Goal: Complete application form

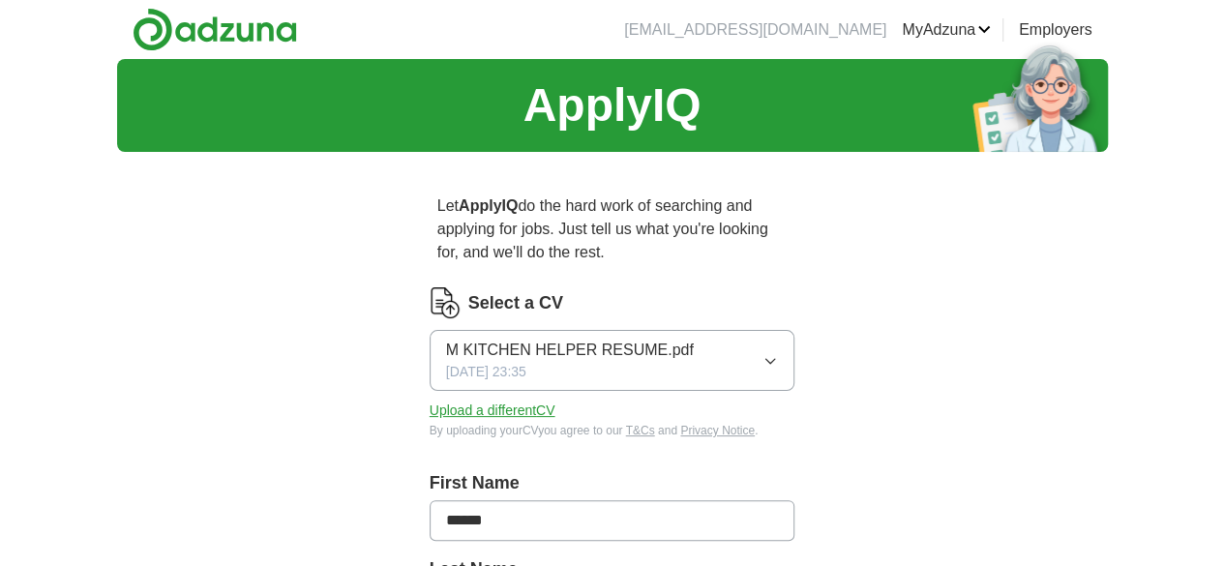
click at [778, 353] on icon "button" at bounding box center [769, 360] width 15 height 15
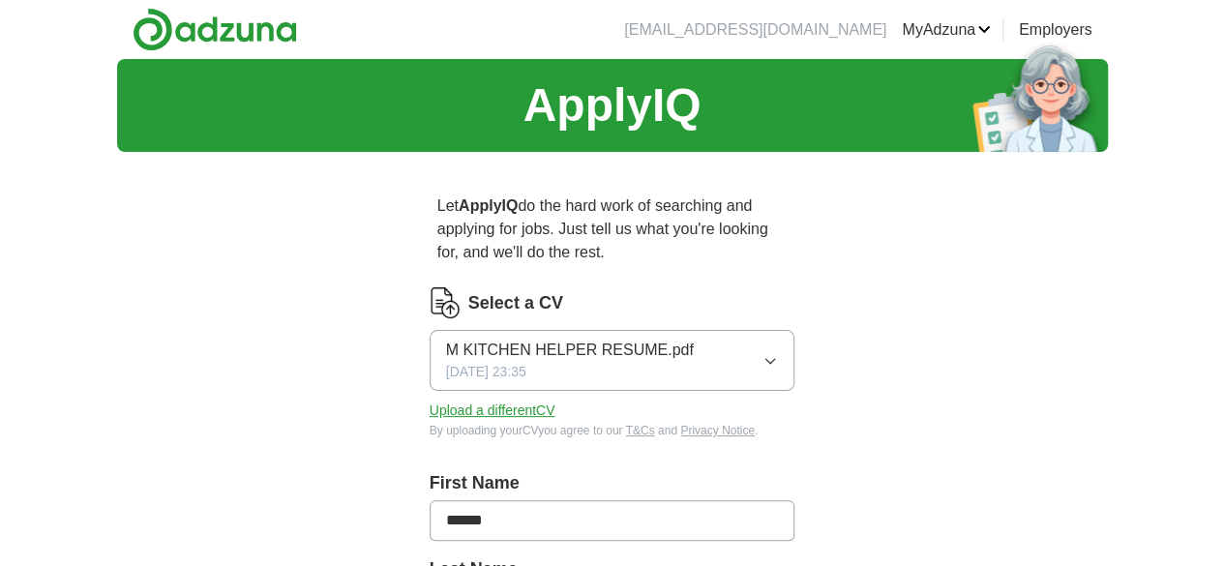
click at [778, 353] on icon "button" at bounding box center [769, 360] width 15 height 15
click at [480, 401] on button "Upload a different CV" at bounding box center [493, 411] width 126 height 20
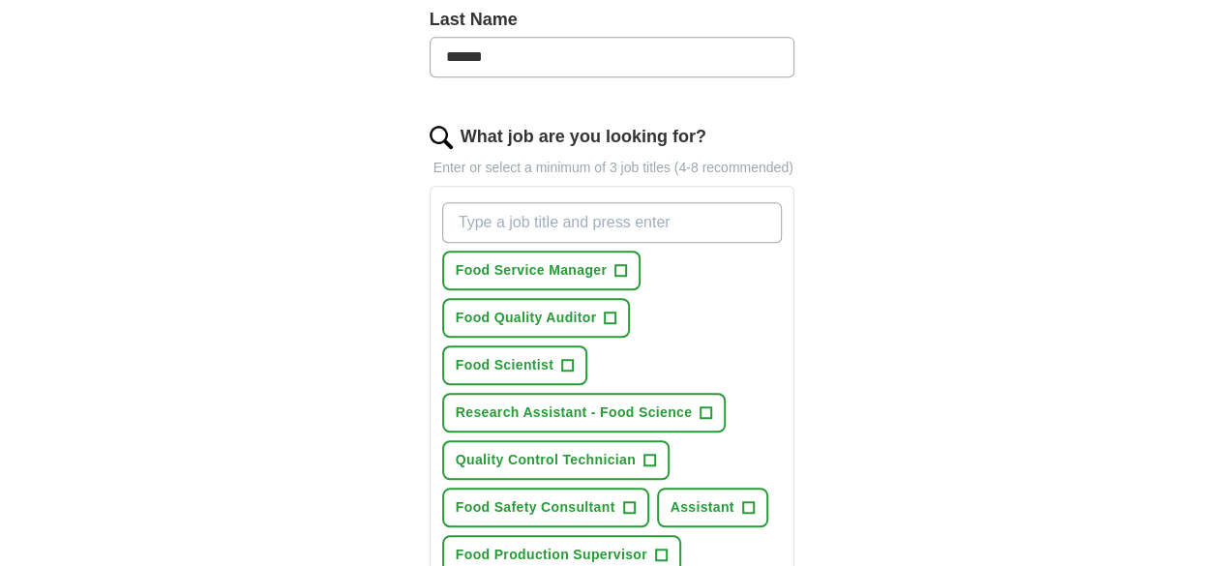
scroll to position [595, 0]
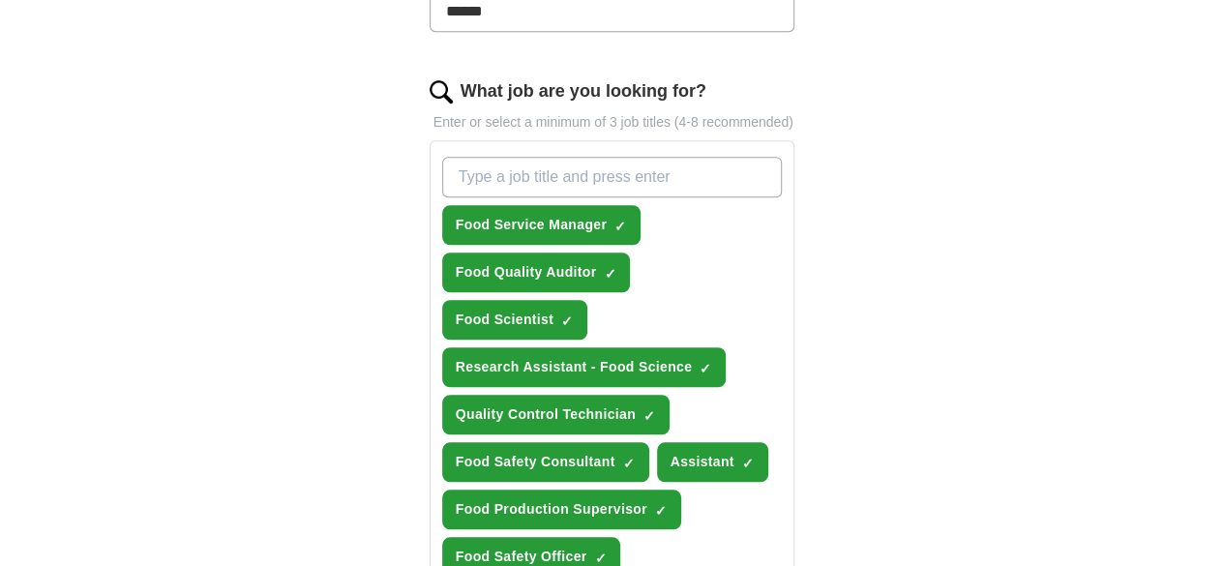
click at [590, 157] on input "What job are you looking for?" at bounding box center [612, 177] width 341 height 41
type input "FOOD SERVICE ASSISTANT"
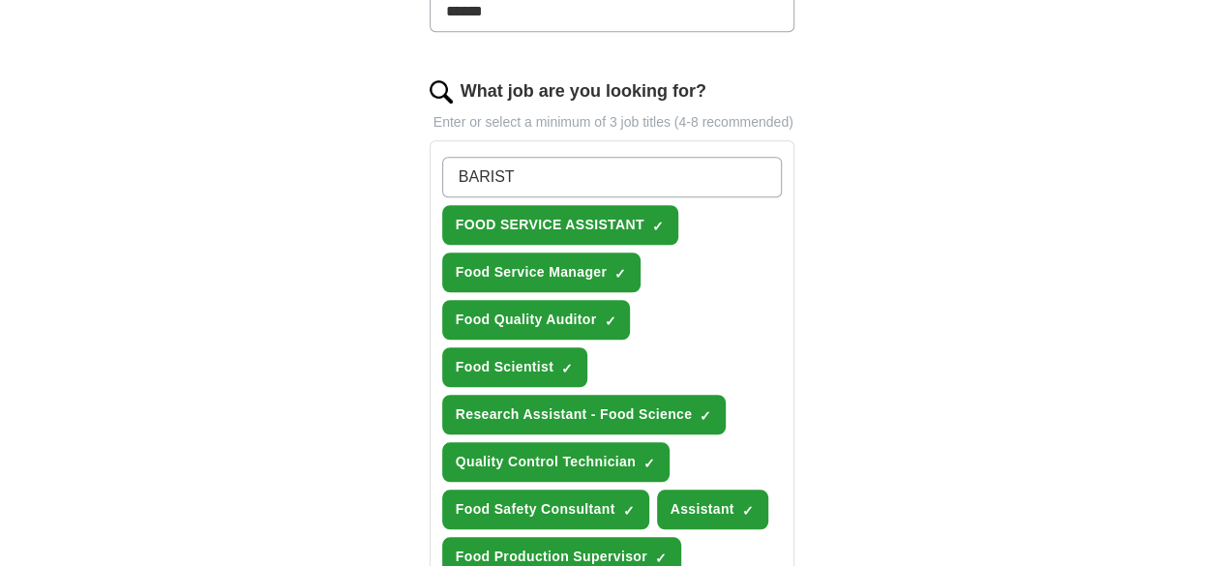
type input "BARISTA"
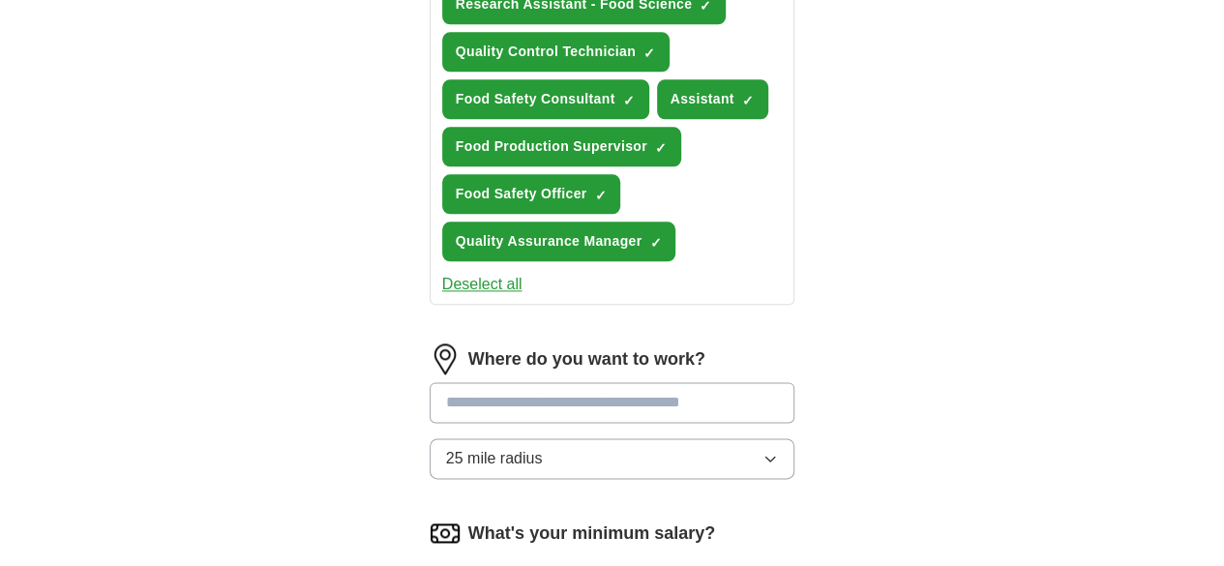
scroll to position [1055, 0]
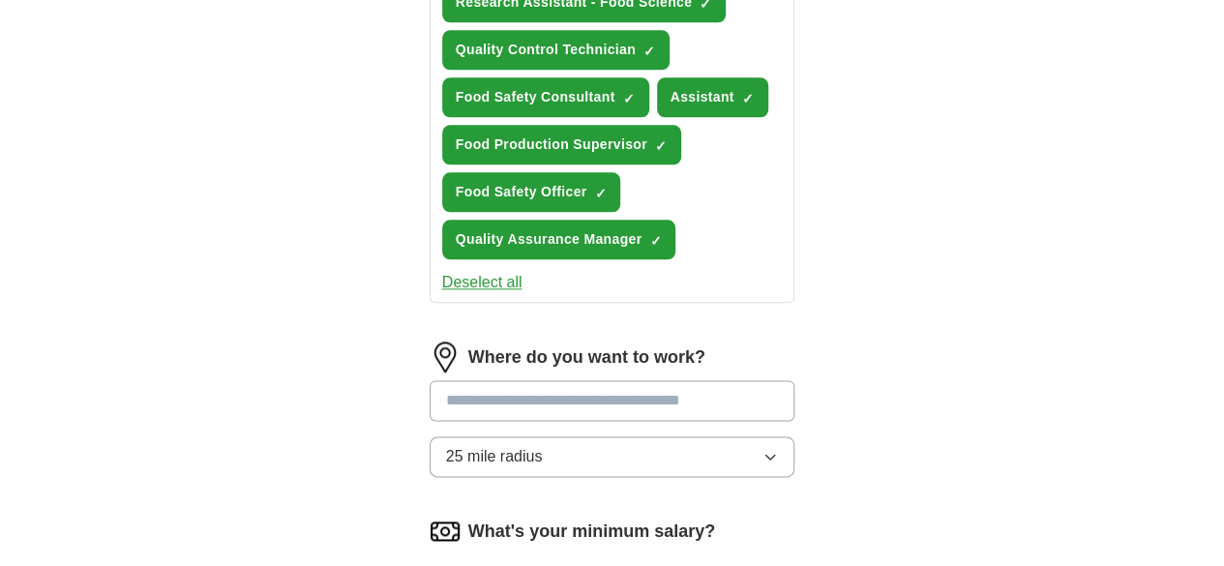
click at [734, 342] on div "Where do you want to work? 25 mile radius" at bounding box center [613, 417] width 366 height 151
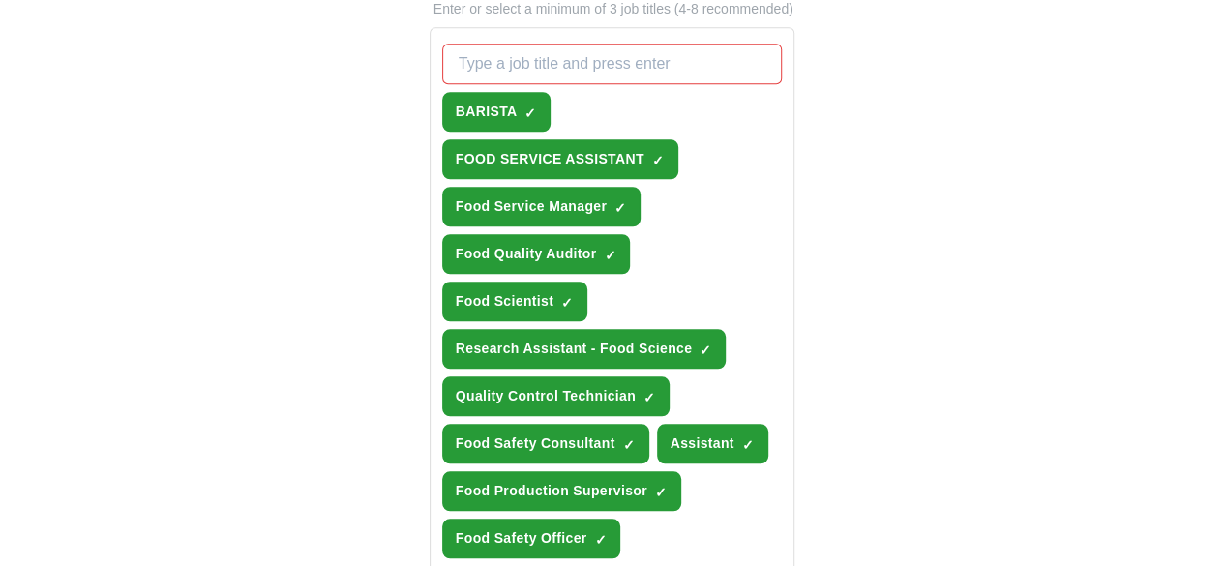
scroll to position [690, 0]
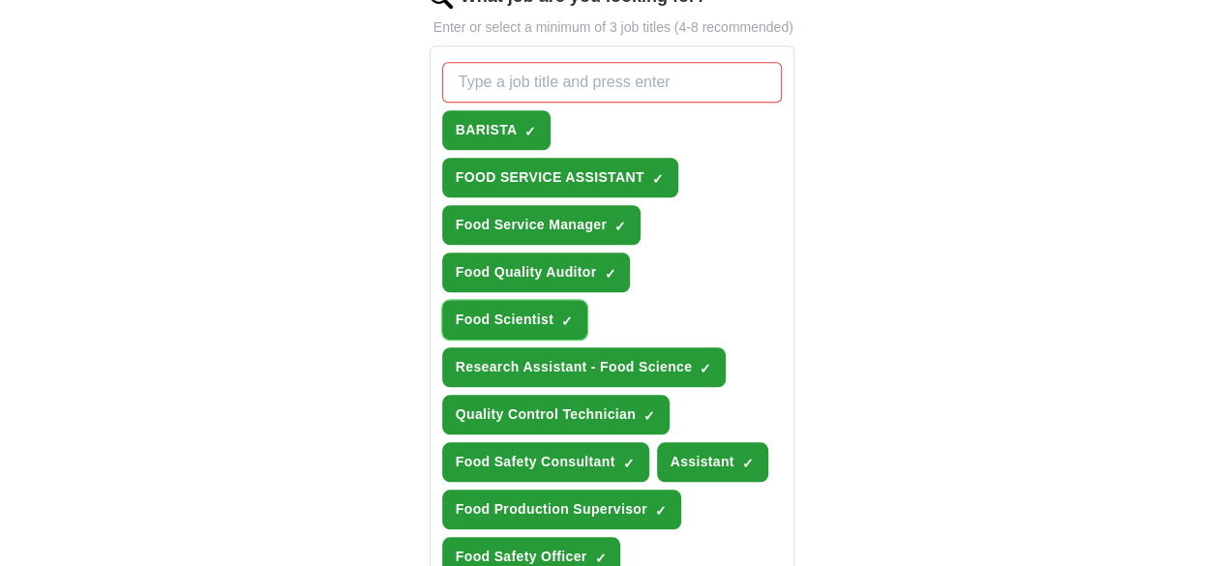
click at [0, 0] on span "×" at bounding box center [0, 0] width 0 height 0
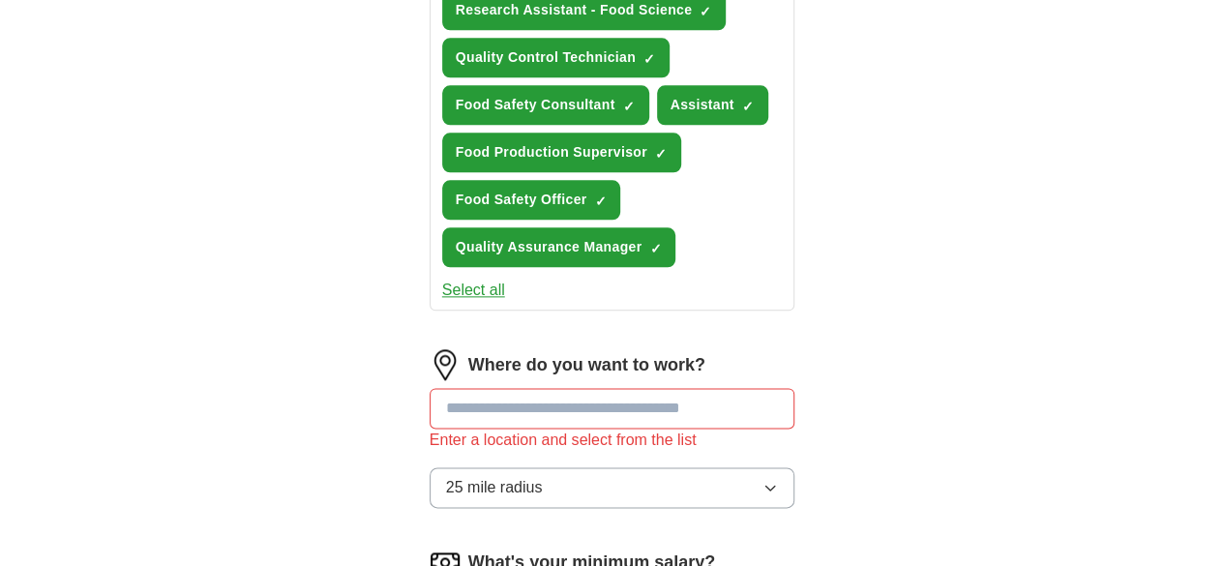
scroll to position [1049, 0]
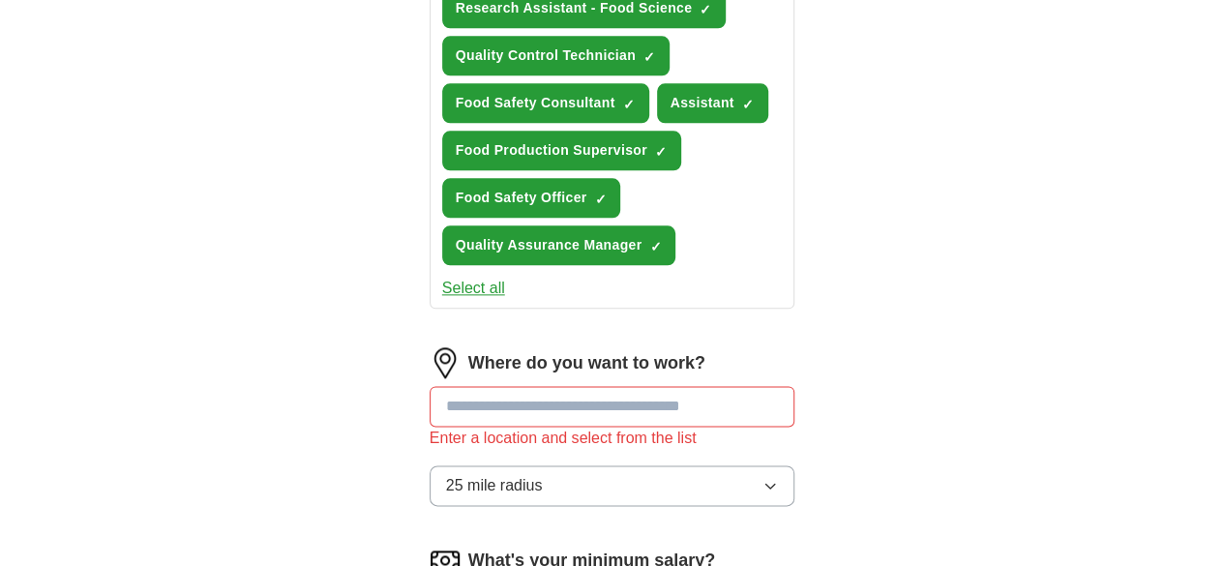
click at [772, 386] on input at bounding box center [613, 406] width 366 height 41
click at [722, 465] on button "25 mile radius" at bounding box center [613, 485] width 366 height 41
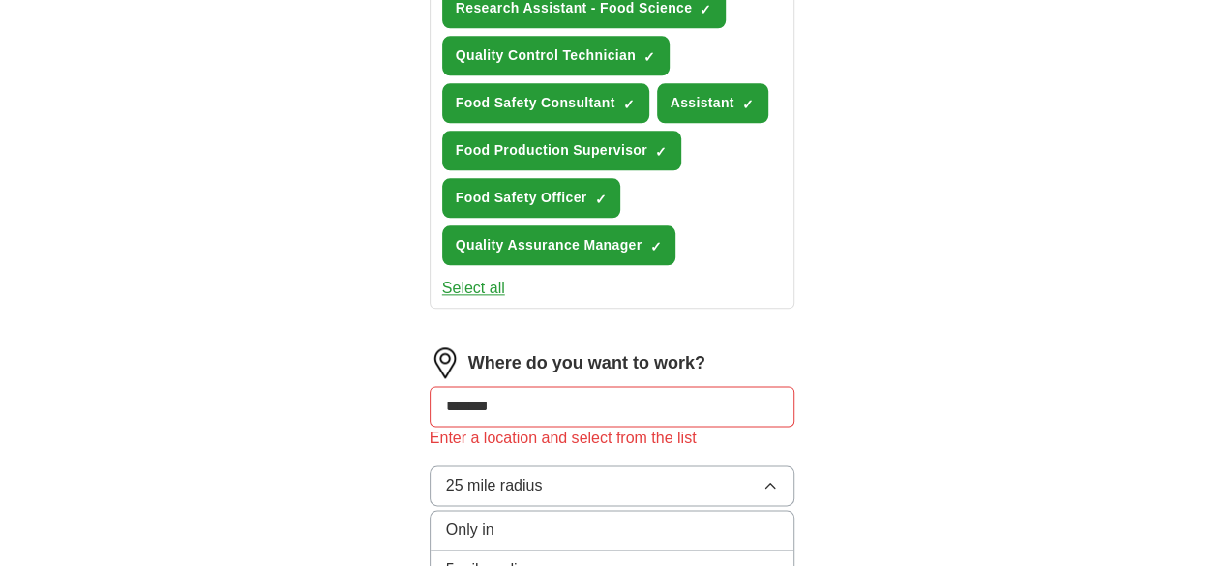
click at [557, 386] on input "*******" at bounding box center [613, 406] width 366 height 41
type input "**"
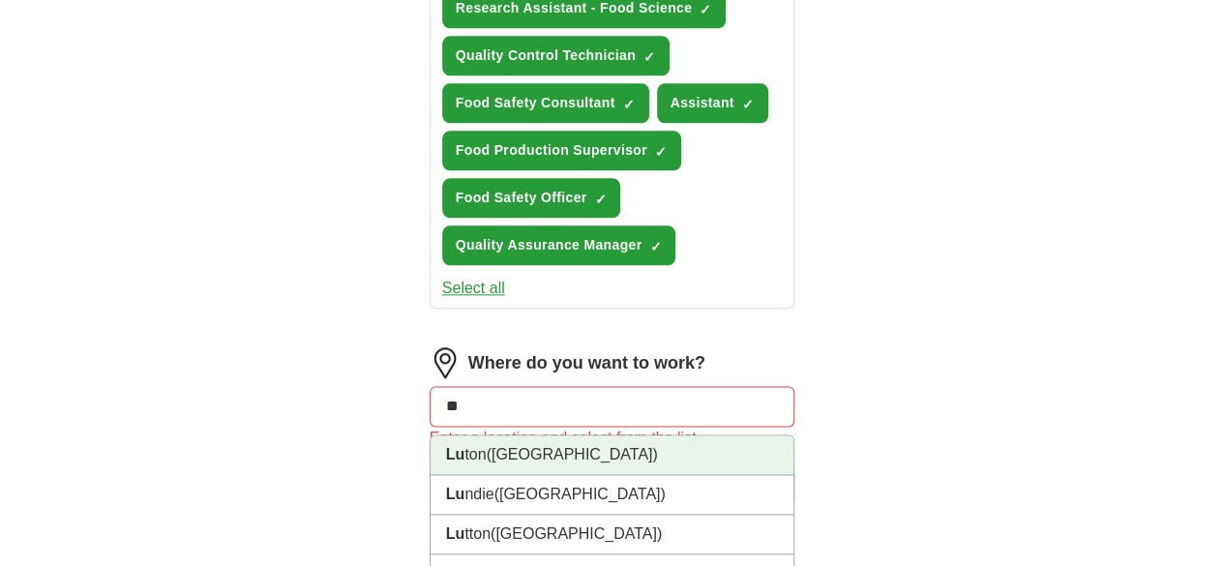
click at [507, 446] on span "([GEOGRAPHIC_DATA])" at bounding box center [572, 454] width 171 height 16
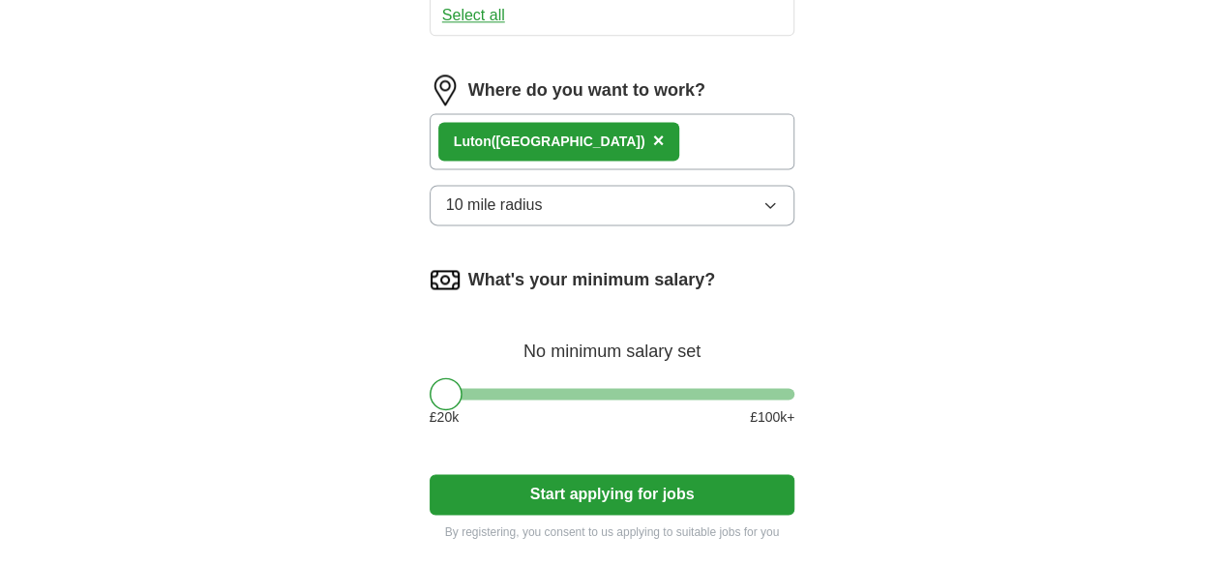
scroll to position [1345, 0]
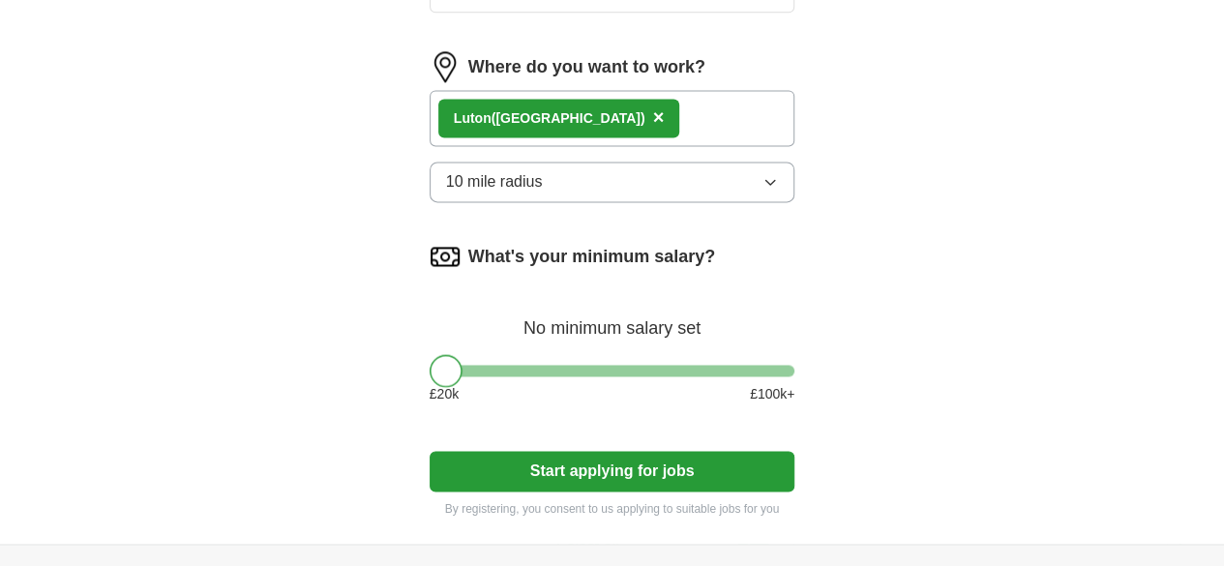
click at [430, 354] on div at bounding box center [446, 370] width 33 height 33
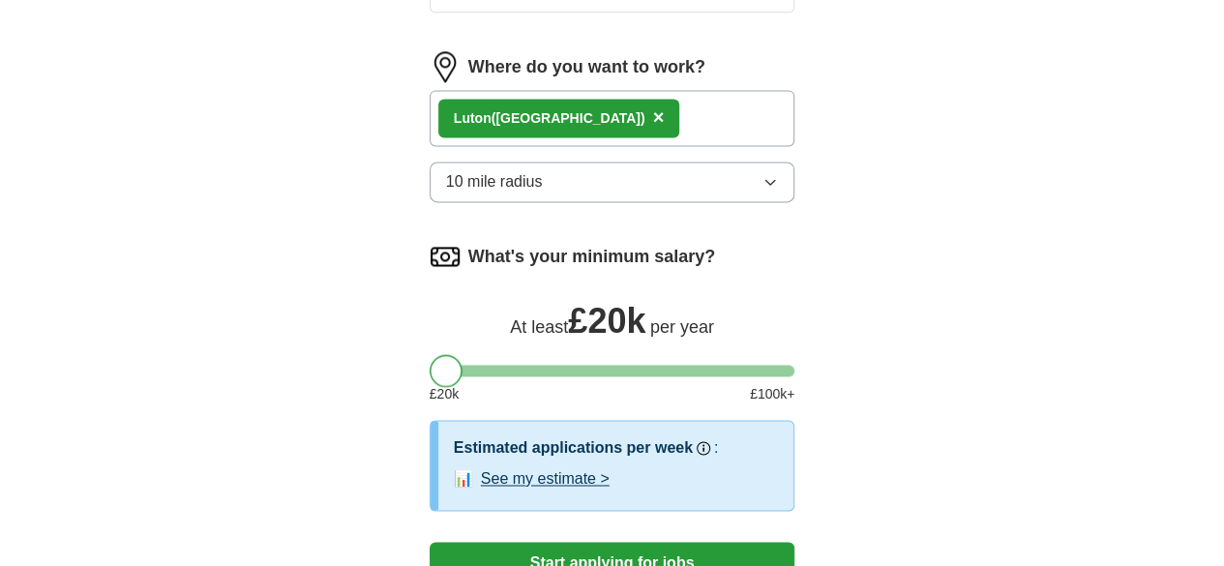
drag, startPoint x: 408, startPoint y: 199, endPoint x: 363, endPoint y: 225, distance: 52.4
click at [507, 467] on button "See my estimate >" at bounding box center [545, 478] width 129 height 23
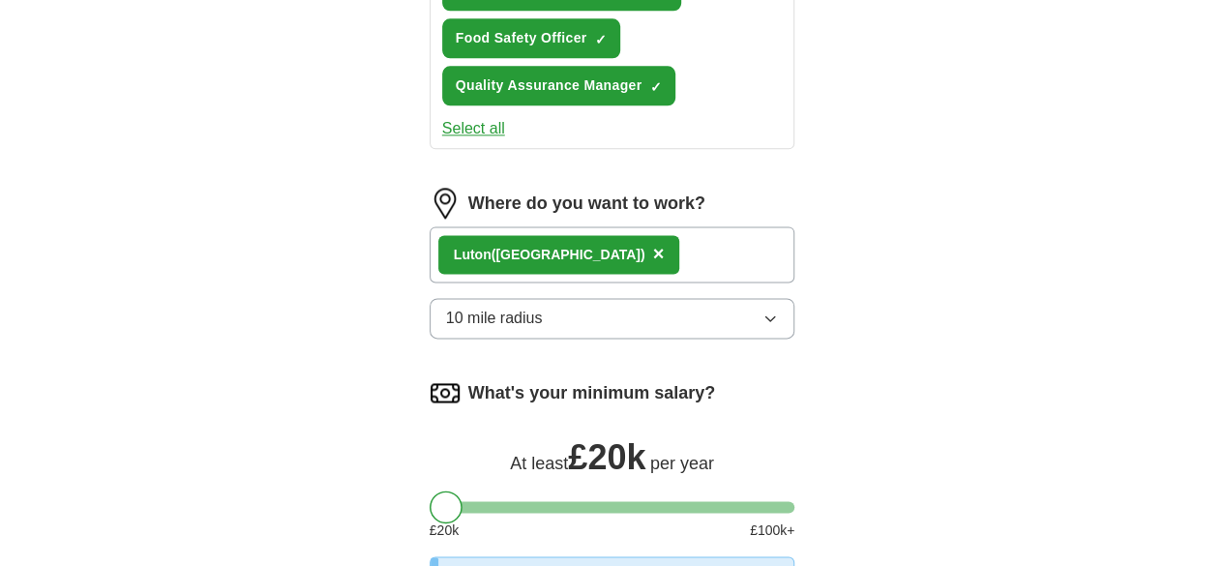
scroll to position [1198, 0]
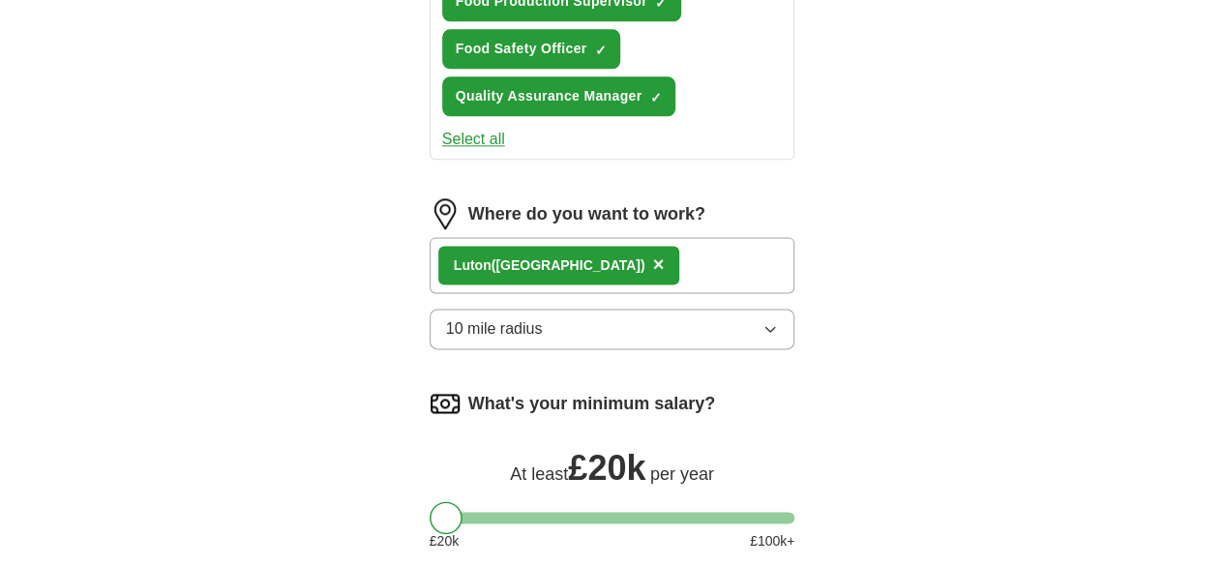
click at [795, 442] on div "At least £ 20k per year" at bounding box center [613, 465] width 366 height 46
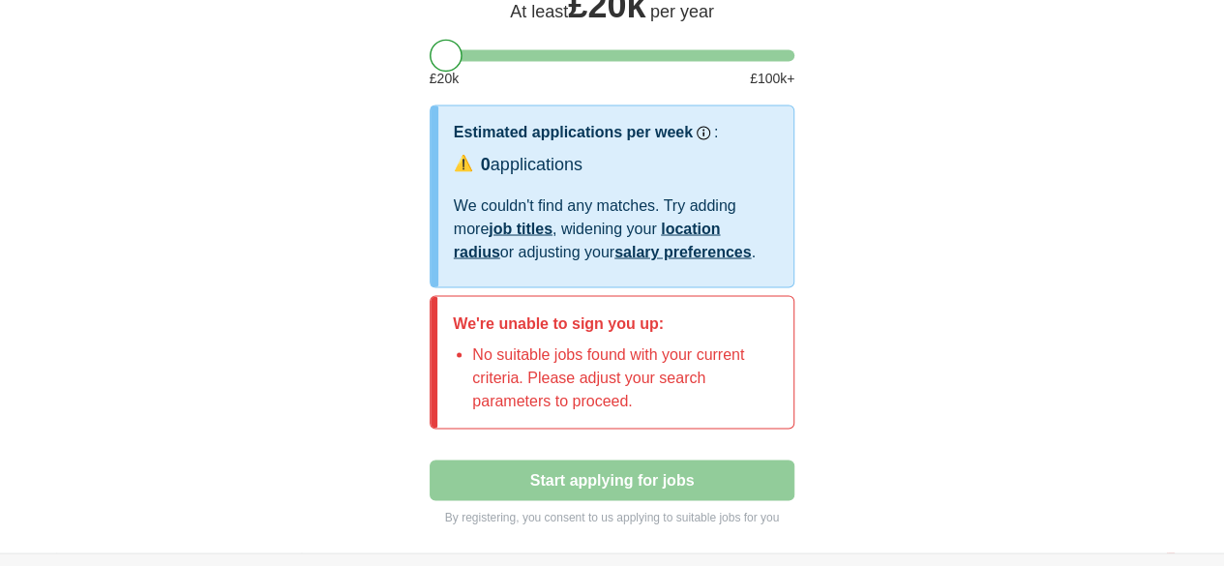
scroll to position [1662, 0]
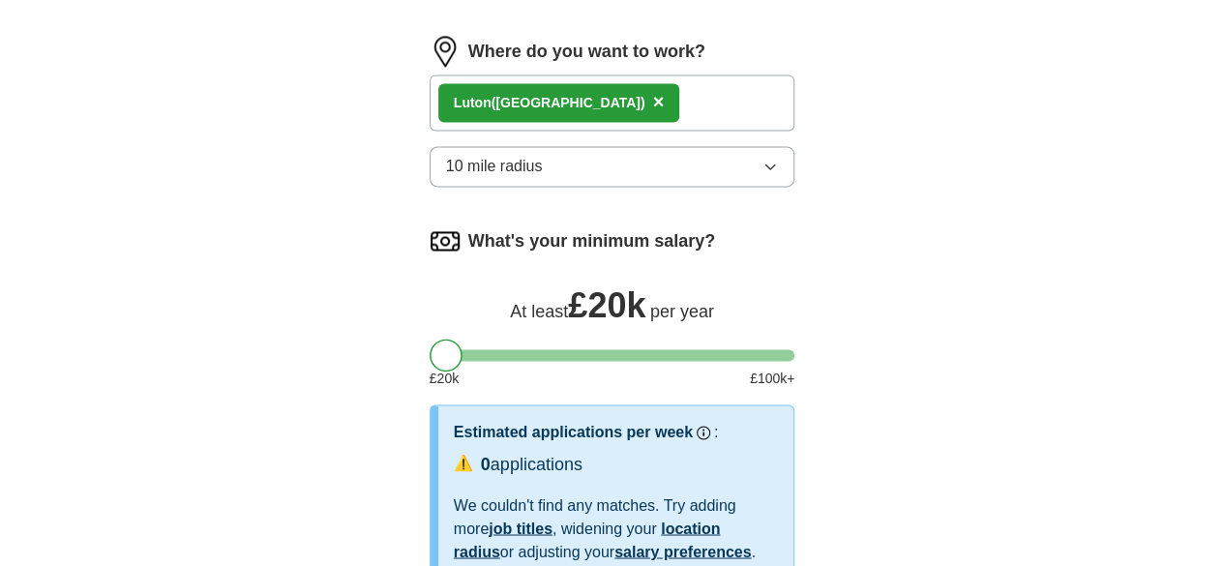
scroll to position [1353, 0]
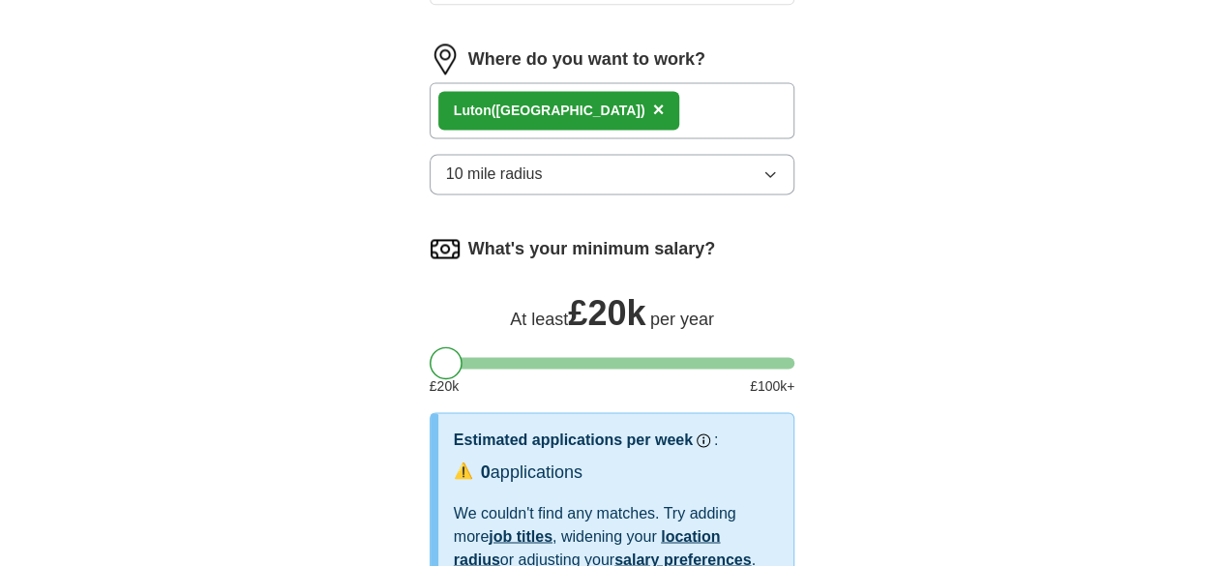
click at [430, 346] on div at bounding box center [446, 362] width 33 height 33
drag, startPoint x: 413, startPoint y: 190, endPoint x: 451, endPoint y: 192, distance: 37.8
click at [469, 346] on div at bounding box center [485, 362] width 33 height 33
drag, startPoint x: 458, startPoint y: 190, endPoint x: 321, endPoint y: 195, distance: 136.5
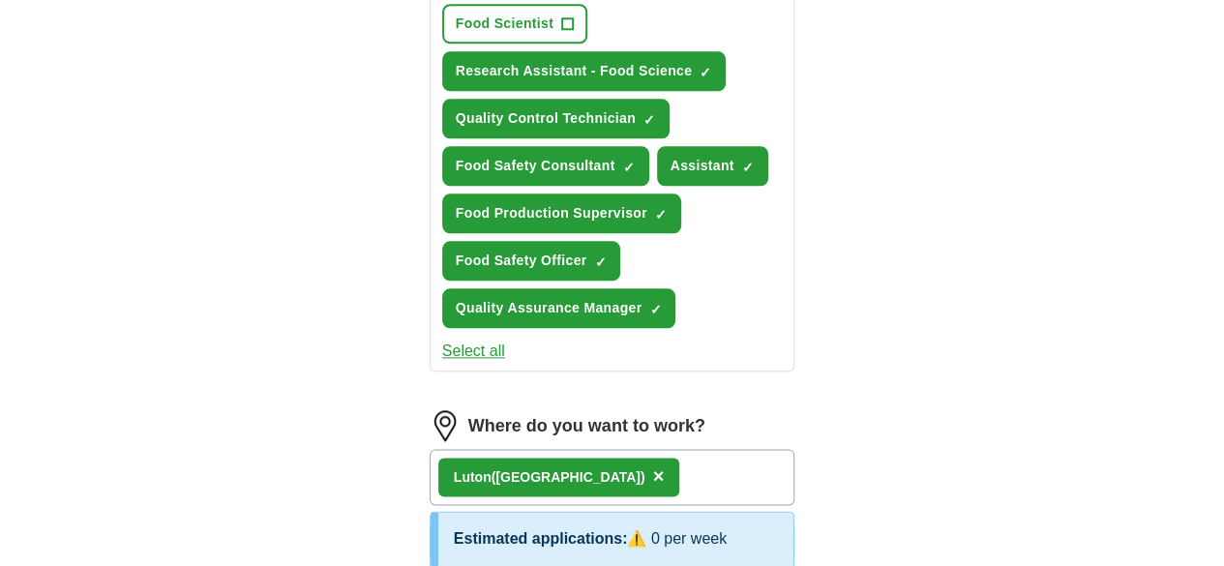
scroll to position [983, 0]
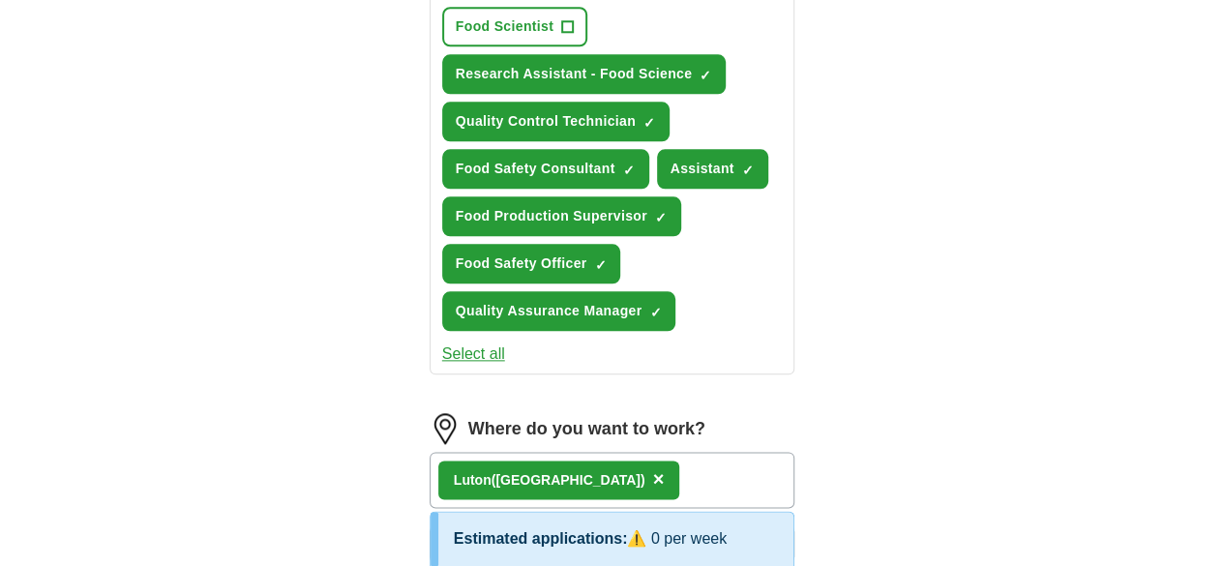
click at [778, 536] on icon "button" at bounding box center [769, 543] width 15 height 15
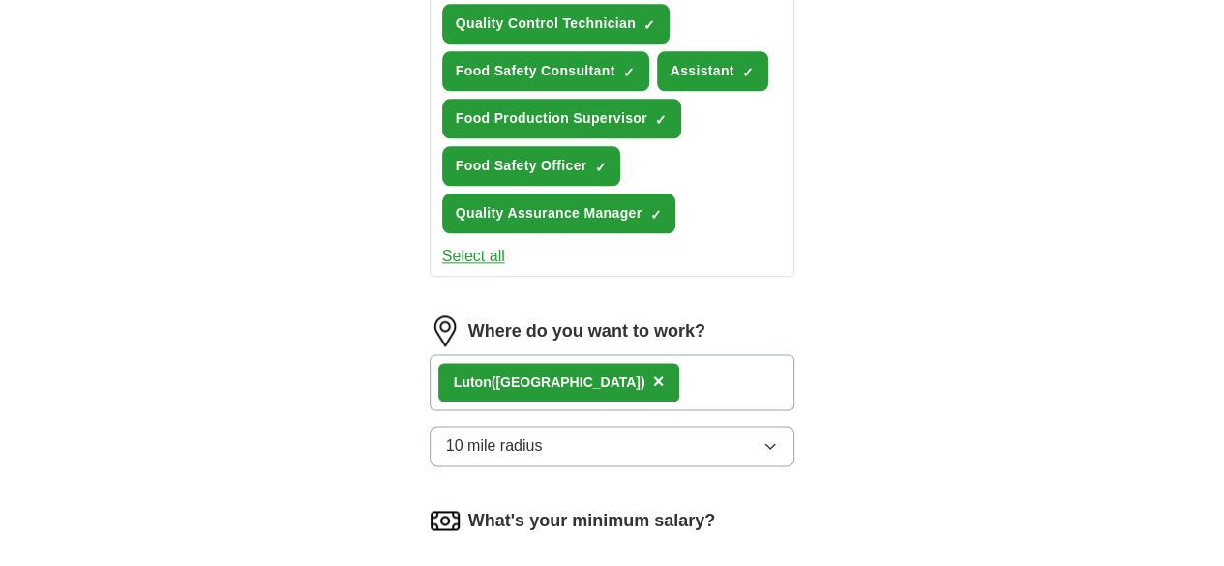
scroll to position [1091, 0]
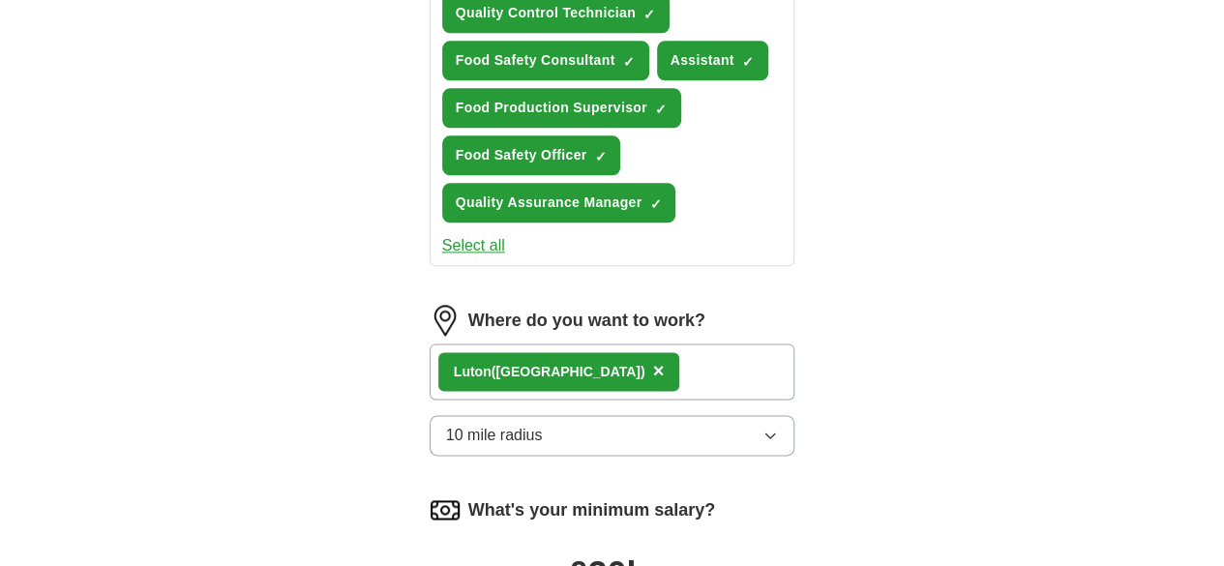
click at [778, 428] on icon "button" at bounding box center [769, 435] width 15 height 15
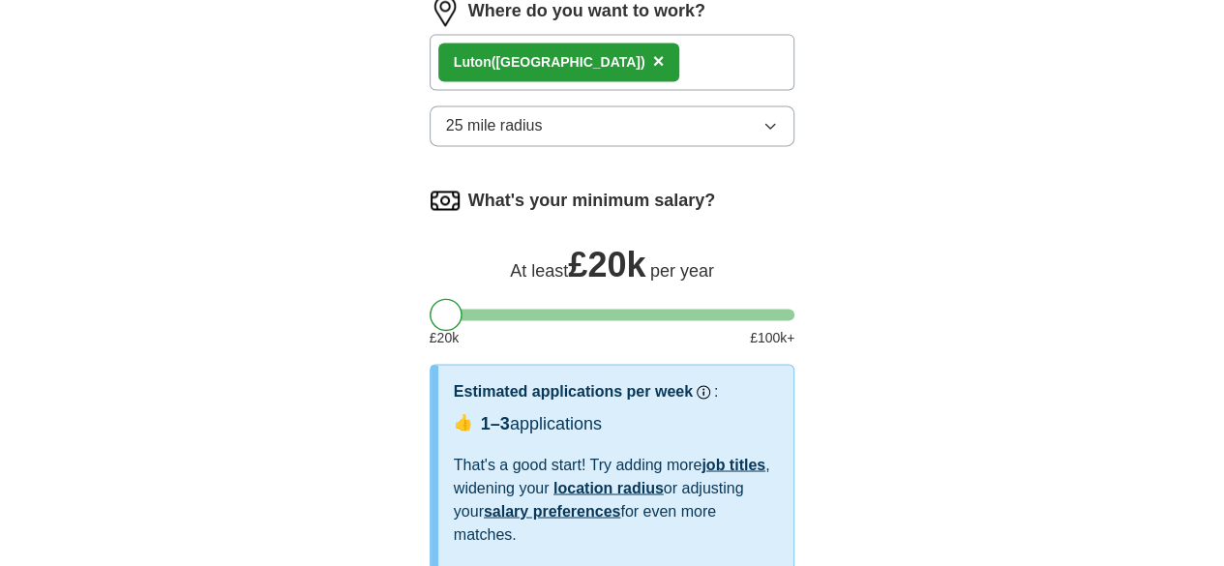
scroll to position [1407, 0]
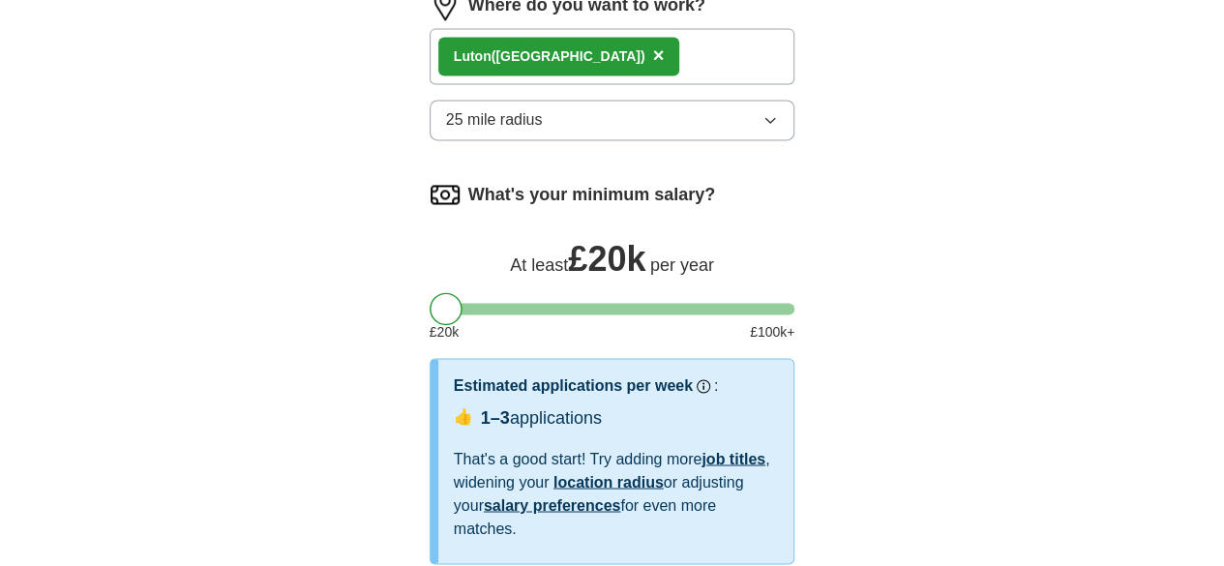
select select "**"
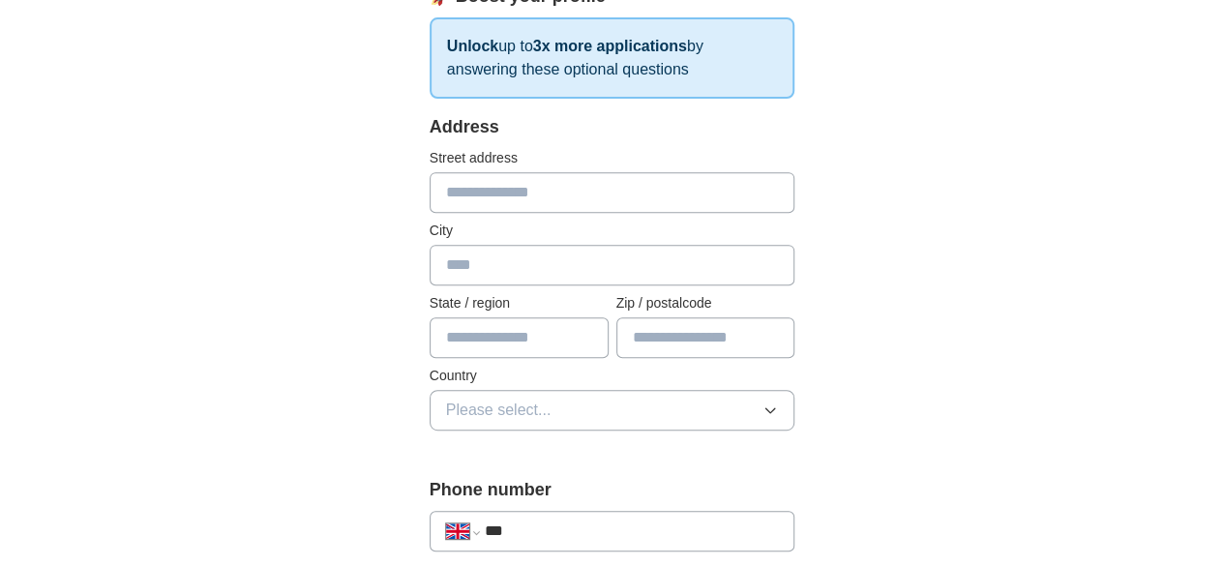
scroll to position [333, 0]
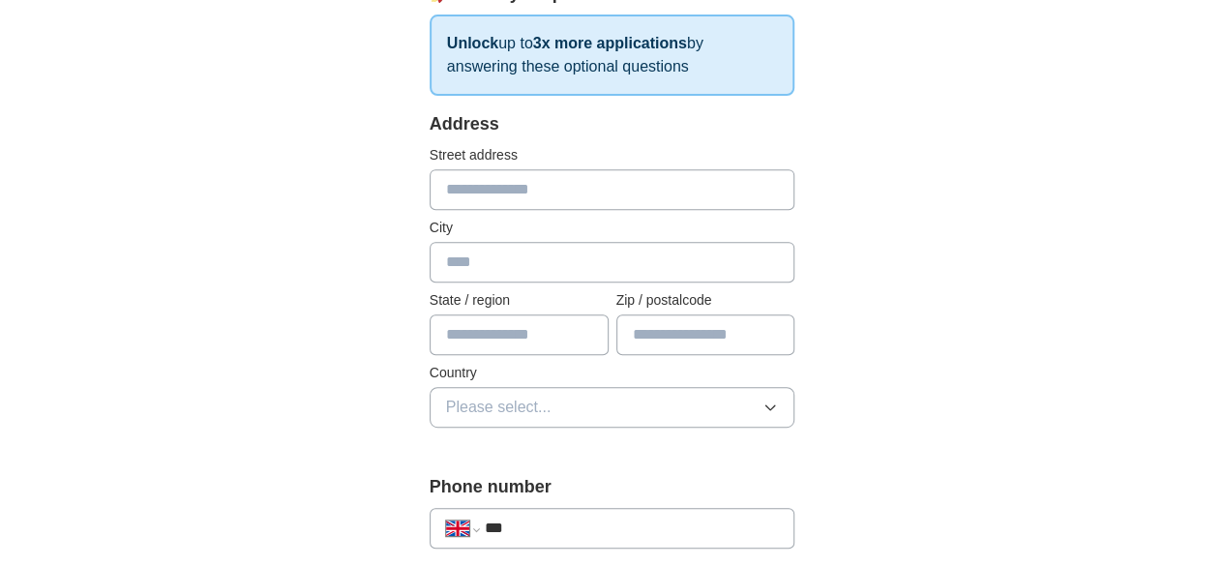
click at [569, 181] on input "text" at bounding box center [613, 189] width 366 height 41
type input "**"
type input "*****"
type input "**********"
type input "*******"
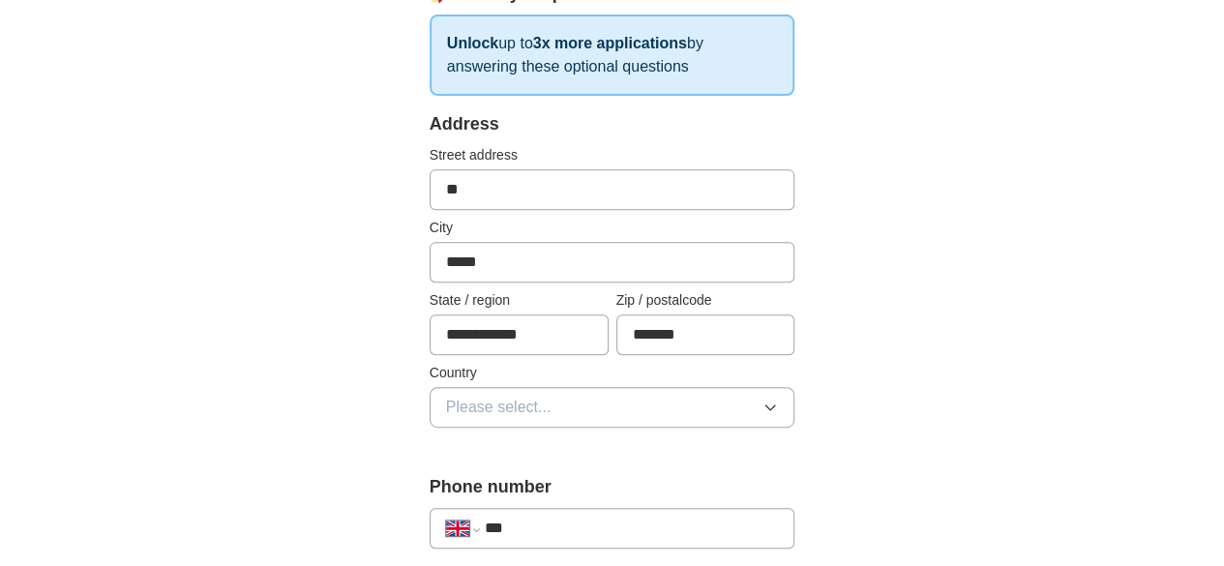
click at [567, 416] on button "Please select..." at bounding box center [613, 407] width 366 height 41
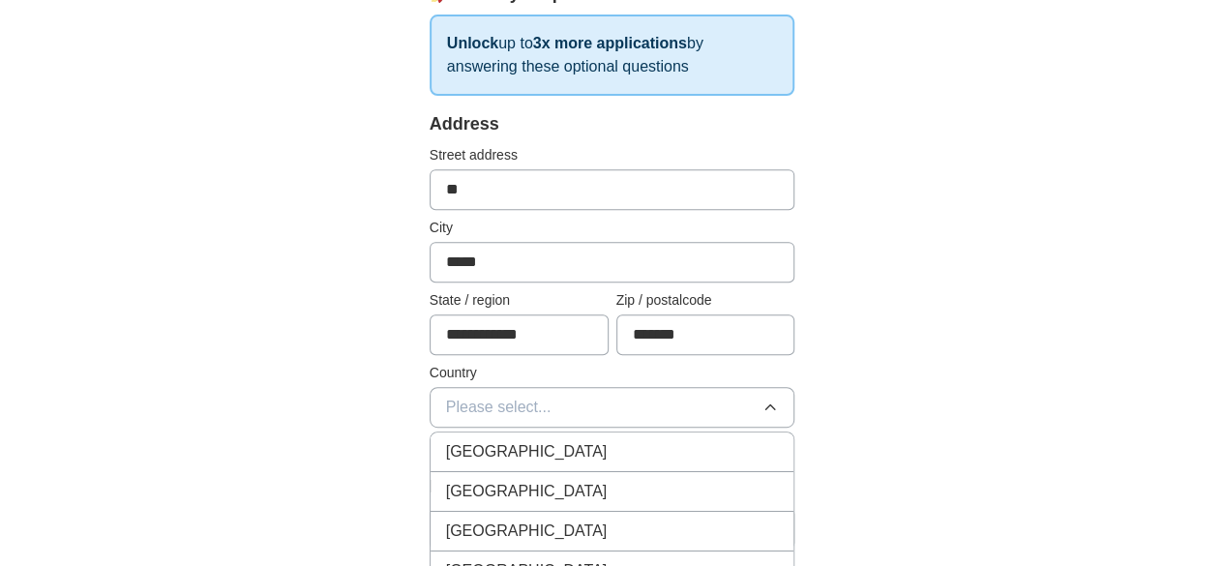
click at [553, 450] on div "[GEOGRAPHIC_DATA]" at bounding box center [612, 451] width 333 height 23
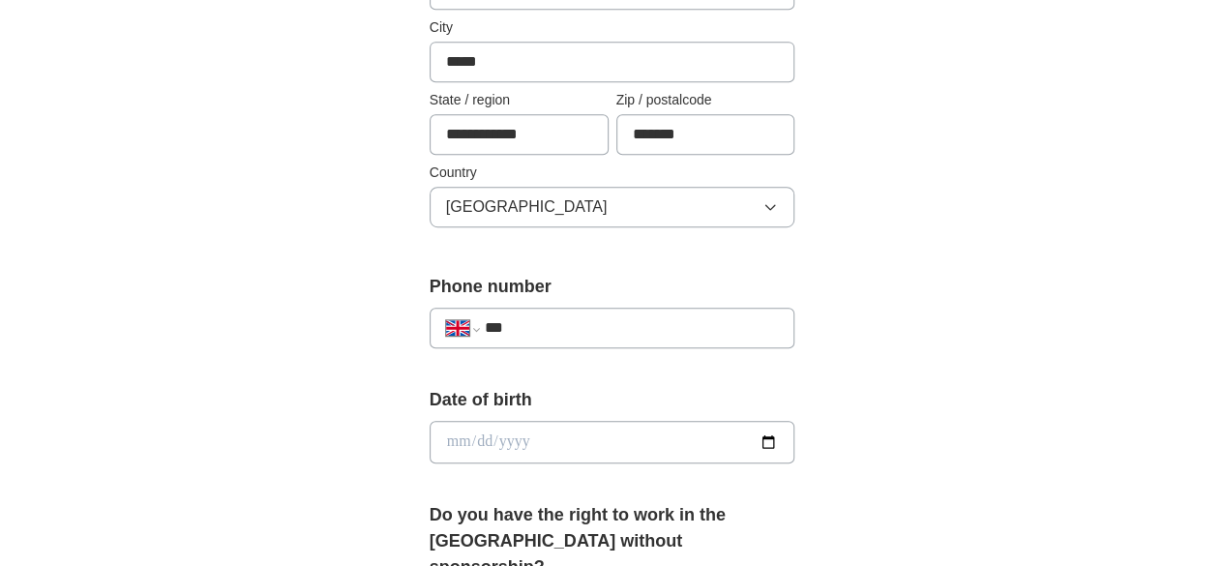
scroll to position [560, 0]
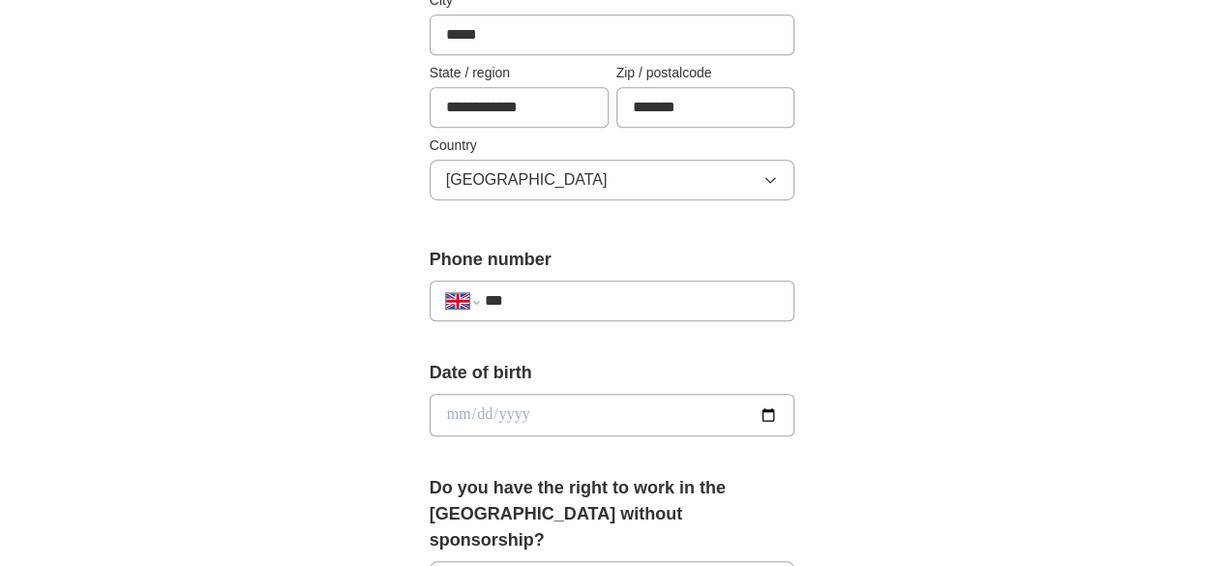
click at [624, 289] on input "***" at bounding box center [632, 300] width 294 height 23
type input "**********"
click at [606, 416] on input "date" at bounding box center [613, 415] width 366 height 43
type input "**********"
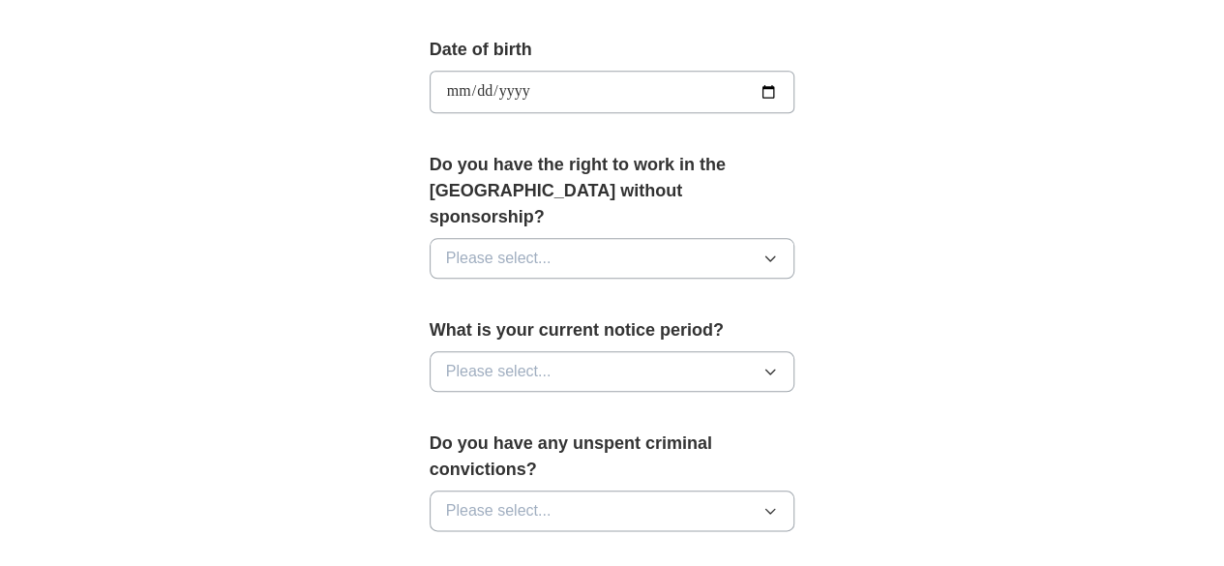
scroll to position [885, 0]
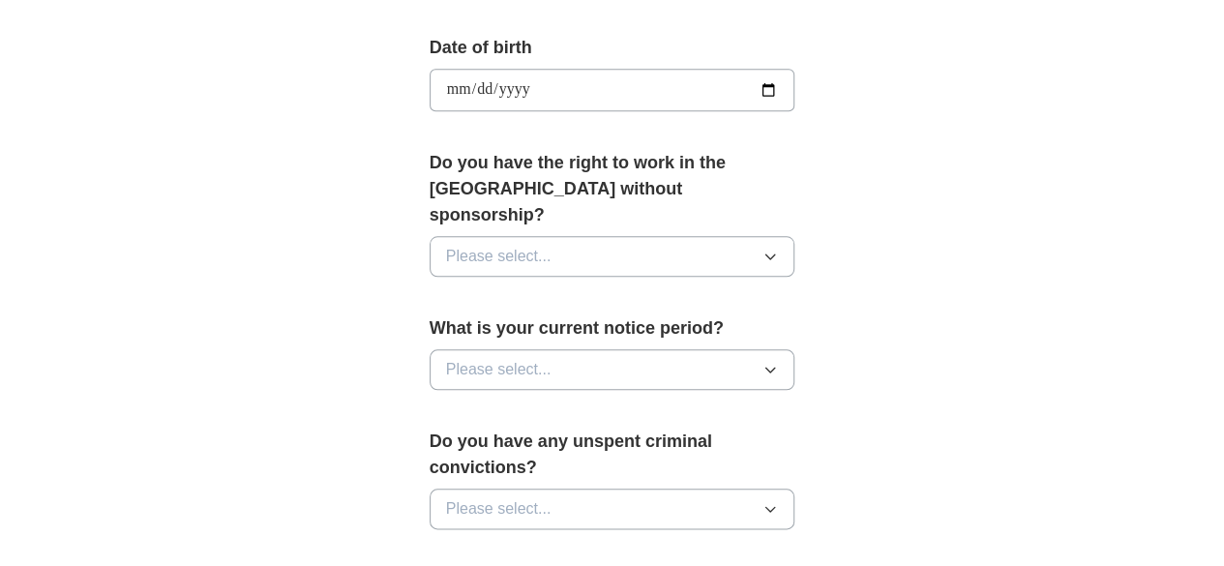
click at [795, 238] on button "Please select..." at bounding box center [613, 256] width 366 height 41
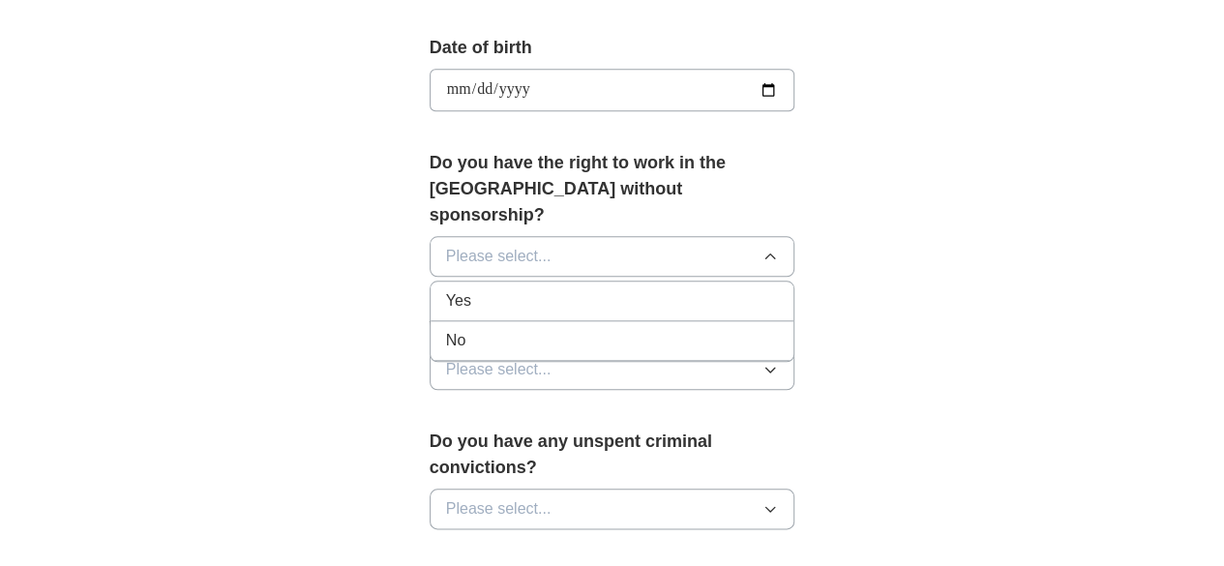
click at [465, 289] on div "Yes" at bounding box center [612, 300] width 333 height 23
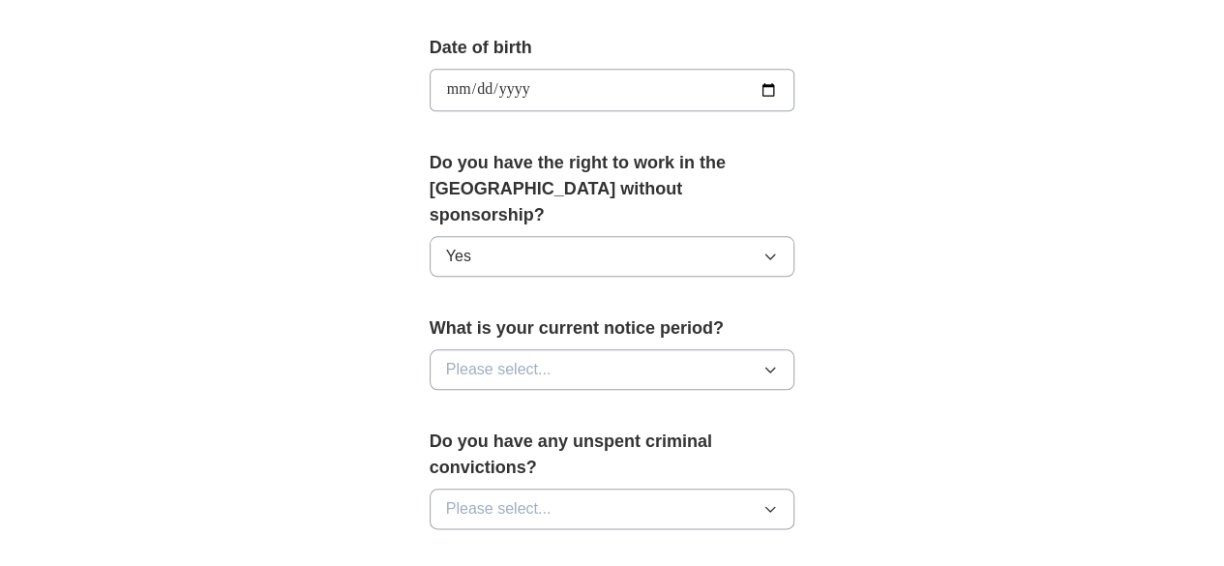
click at [555, 349] on button "Please select..." at bounding box center [613, 369] width 366 height 41
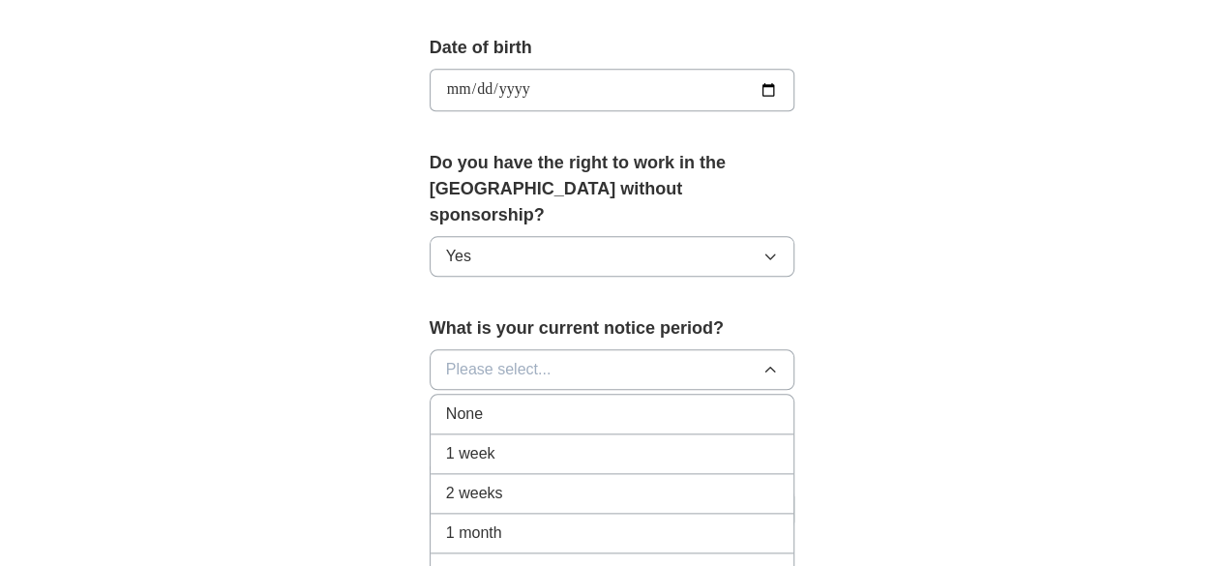
click at [607, 402] on div "None" at bounding box center [612, 413] width 333 height 23
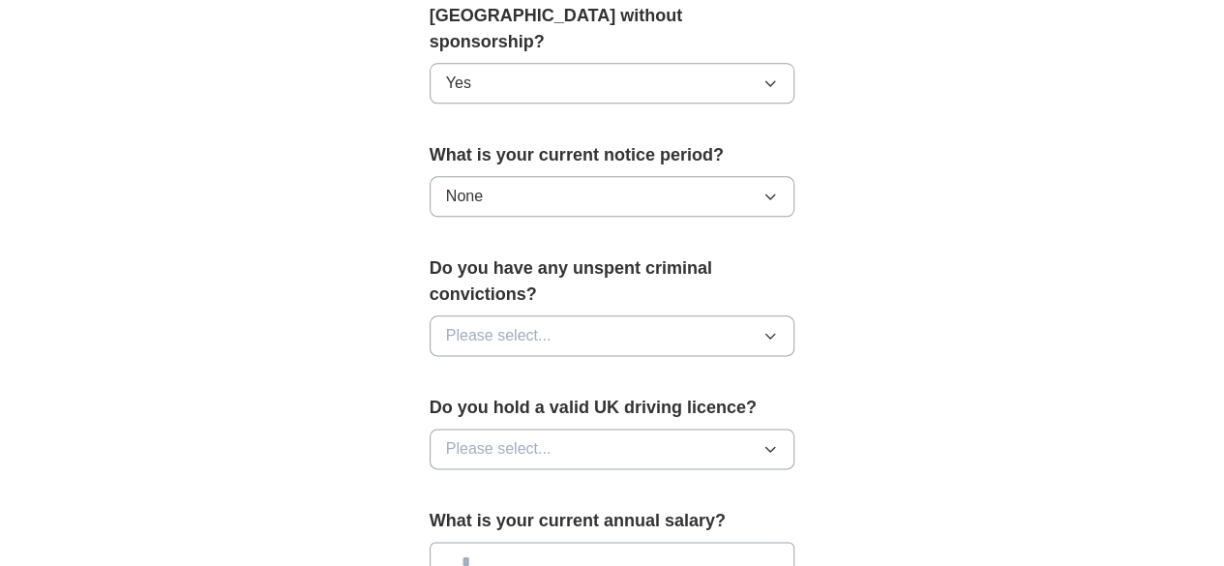
scroll to position [1084, 0]
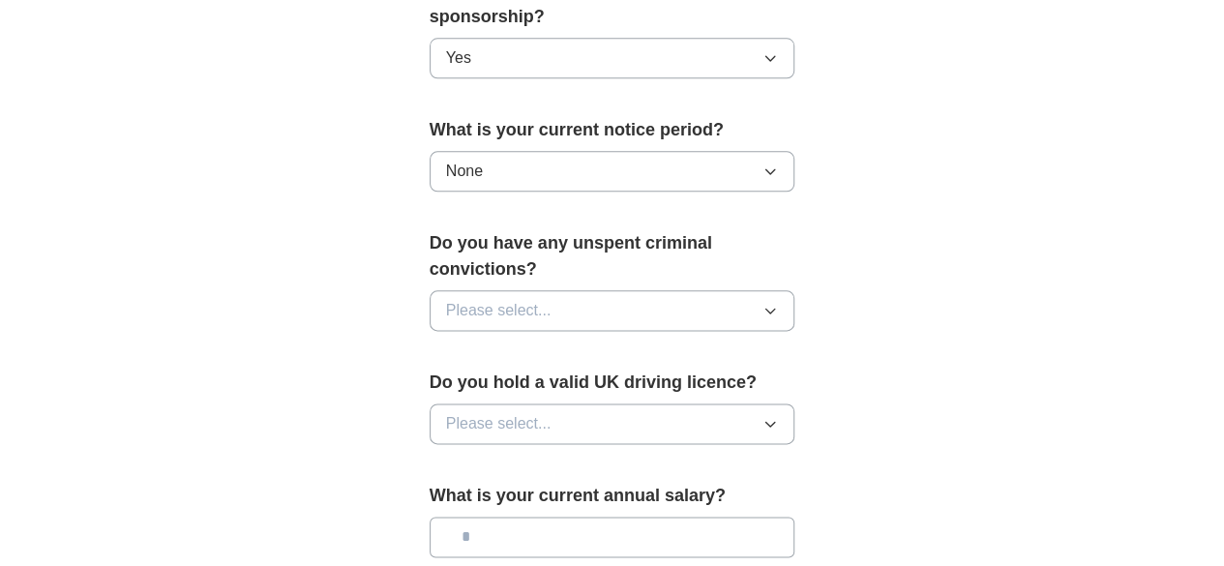
click at [769, 290] on button "Please select..." at bounding box center [613, 310] width 366 height 41
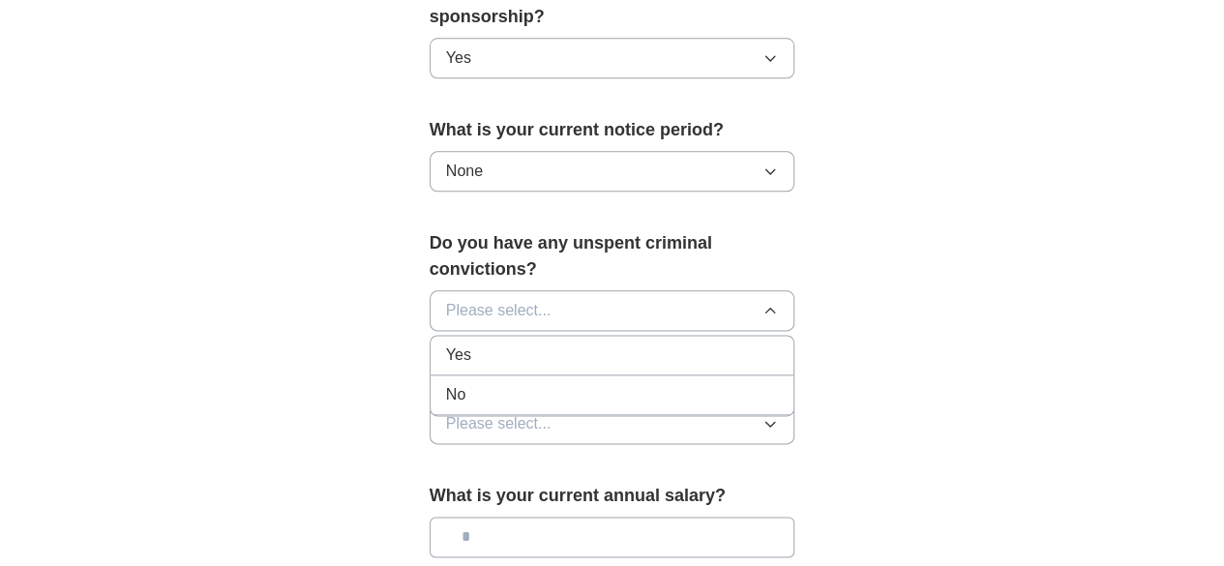
click at [486, 383] on div "No" at bounding box center [612, 394] width 333 height 23
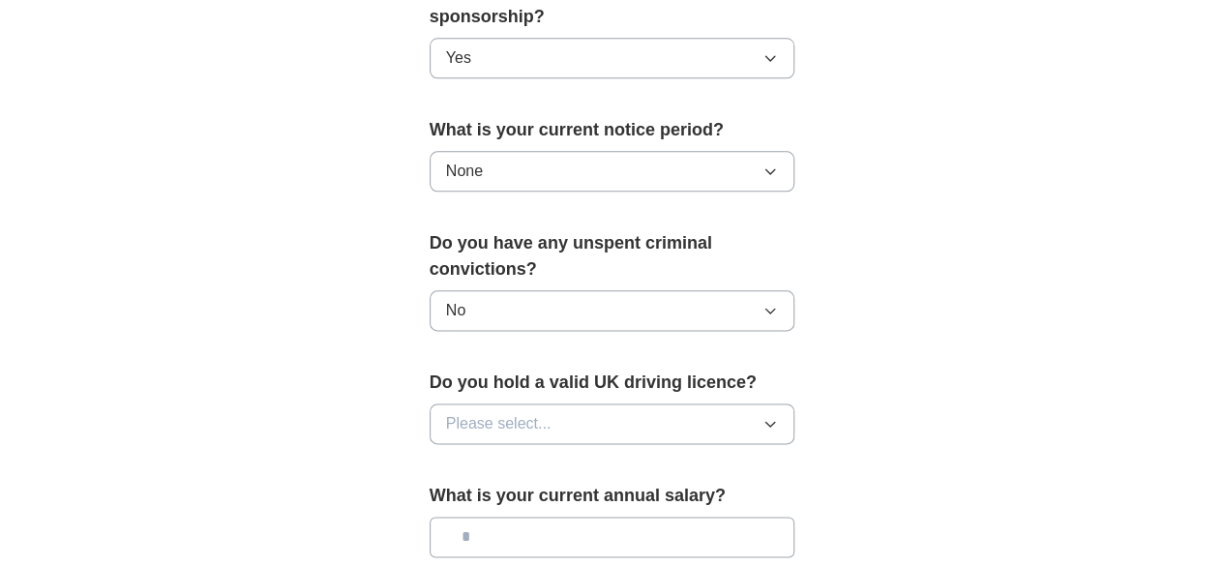
click at [660, 403] on button "Please select..." at bounding box center [613, 423] width 366 height 41
click at [459, 496] on div "No" at bounding box center [612, 507] width 333 height 23
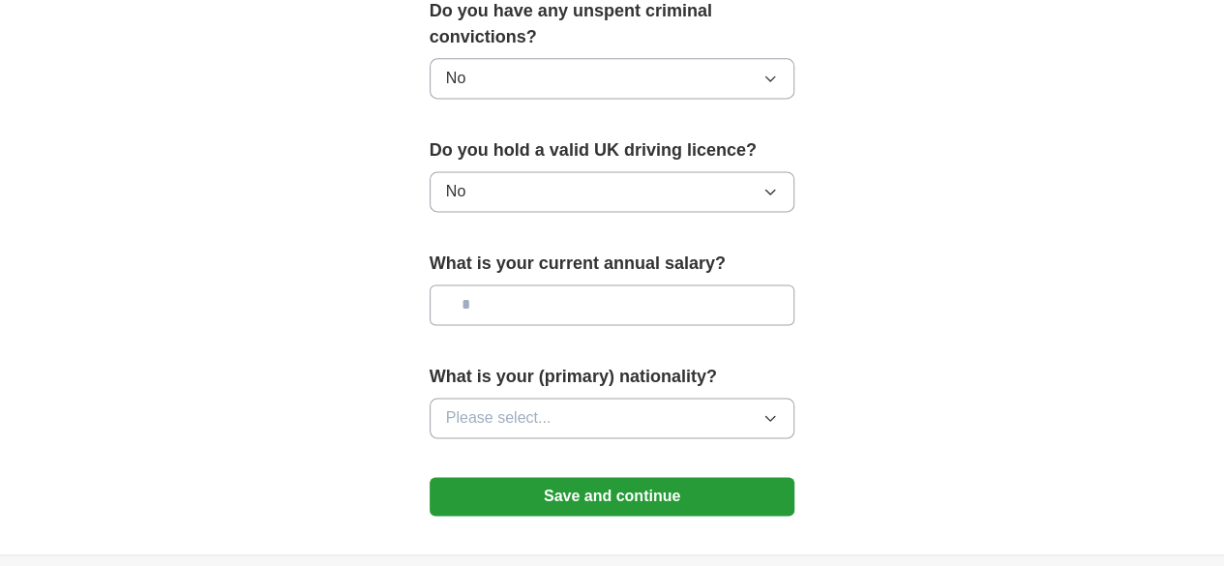
scroll to position [1370, 0]
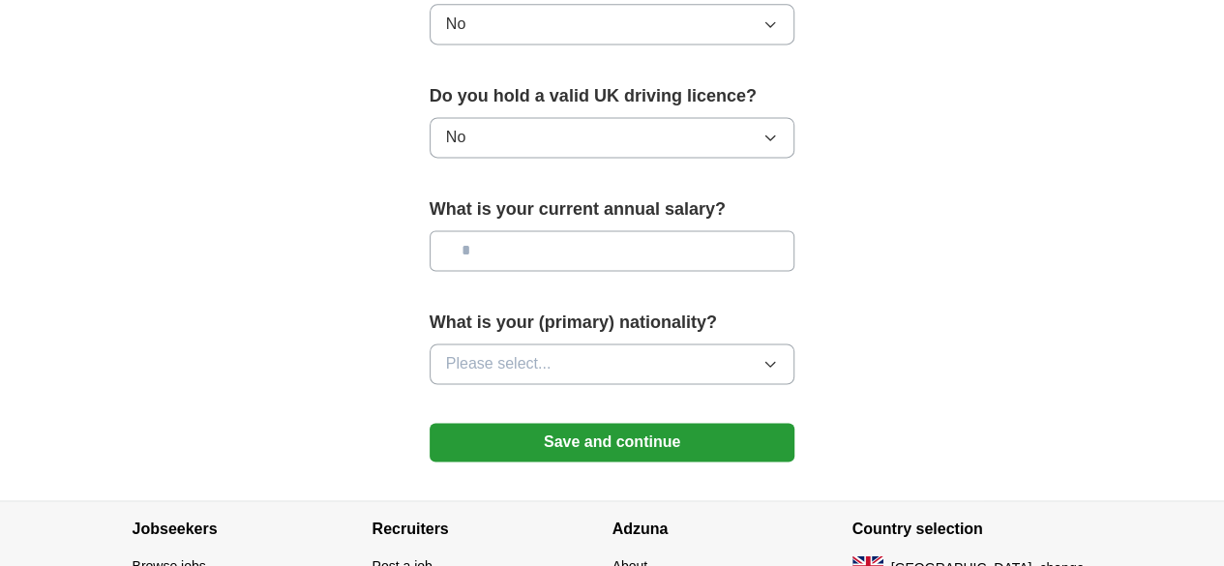
click at [773, 343] on button "Please select..." at bounding box center [613, 363] width 366 height 41
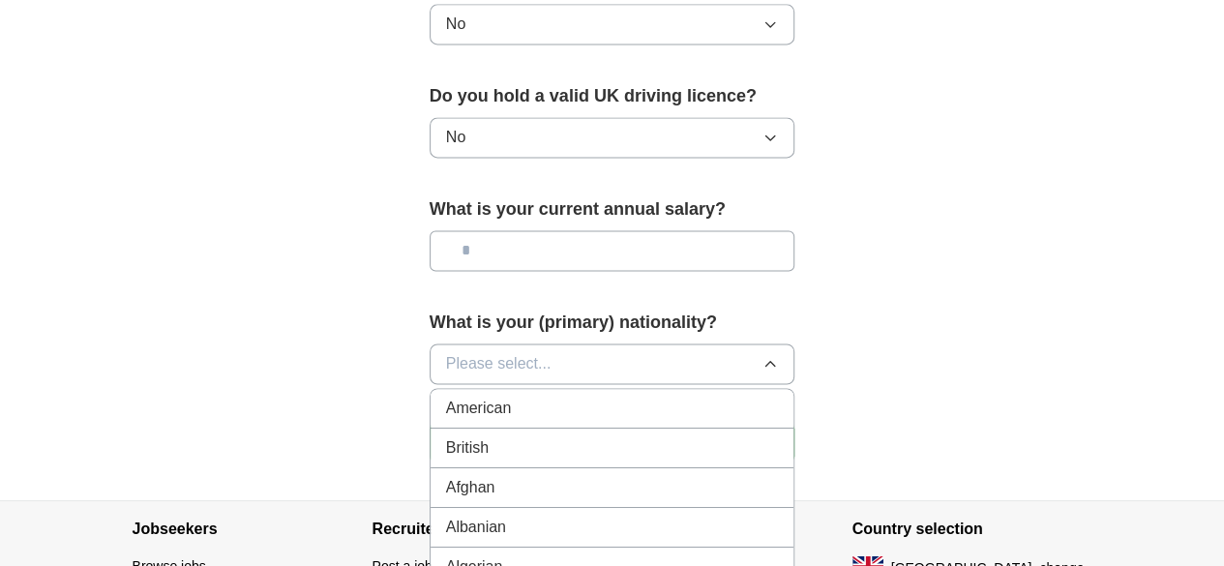
click at [777, 343] on button "Please select..." at bounding box center [613, 363] width 366 height 41
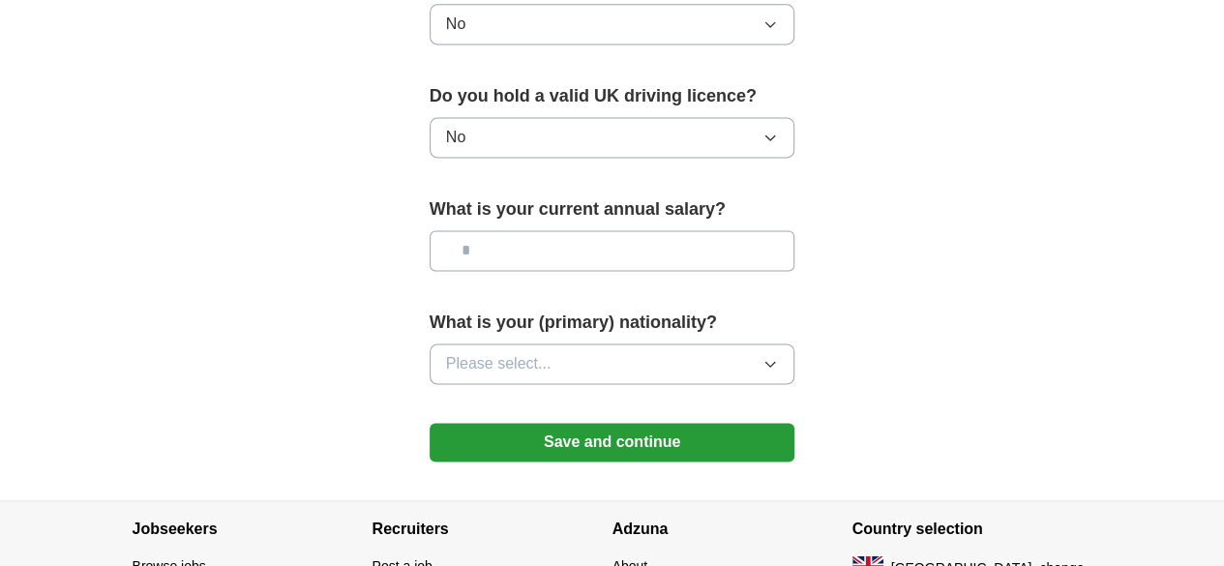
click at [778, 356] on icon "button" at bounding box center [769, 363] width 15 height 15
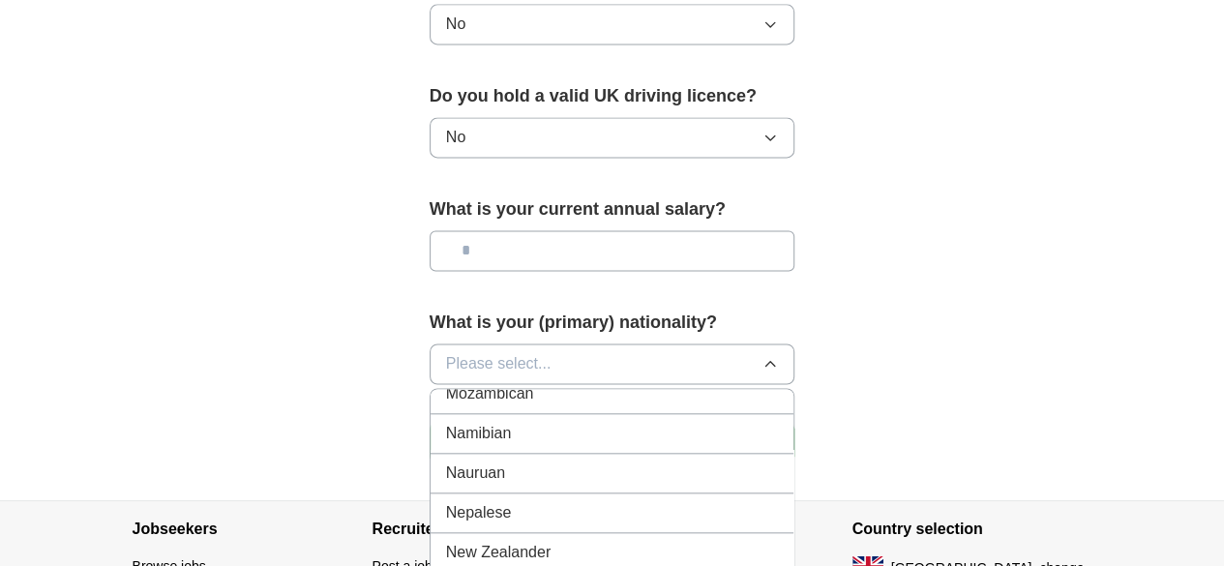
scroll to position [4895, 0]
click at [543, 460] on div "Nepalese" at bounding box center [612, 471] width 333 height 23
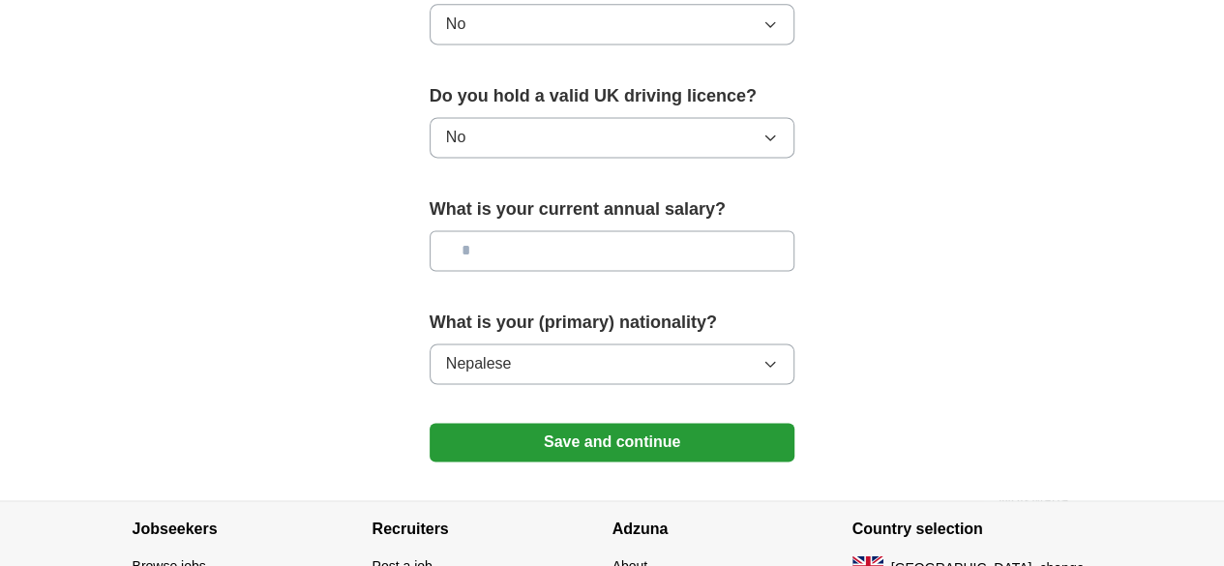
click at [591, 423] on button "Save and continue" at bounding box center [613, 442] width 366 height 39
